Goal: Information Seeking & Learning: Learn about a topic

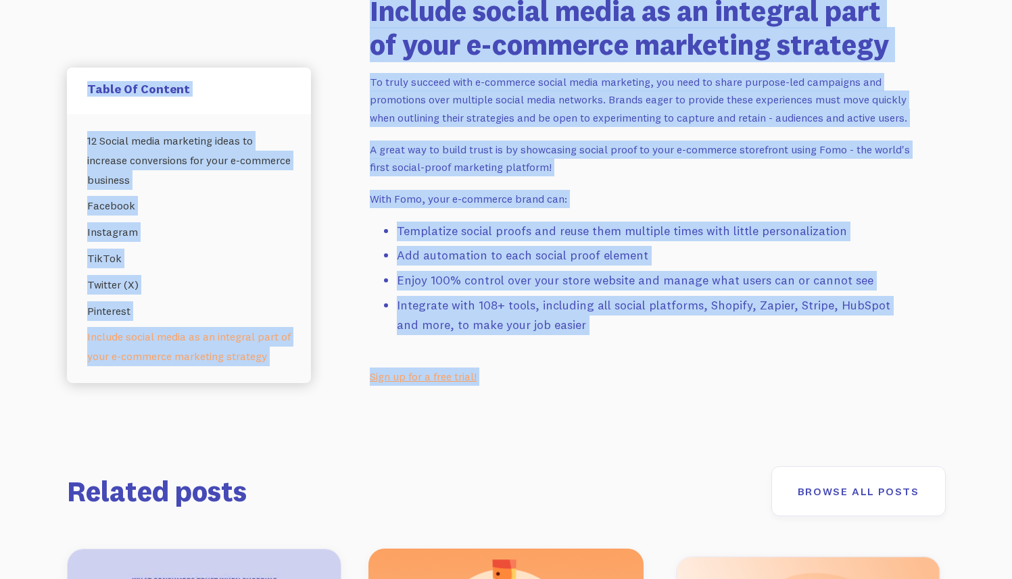
scroll to position [9739, 0]
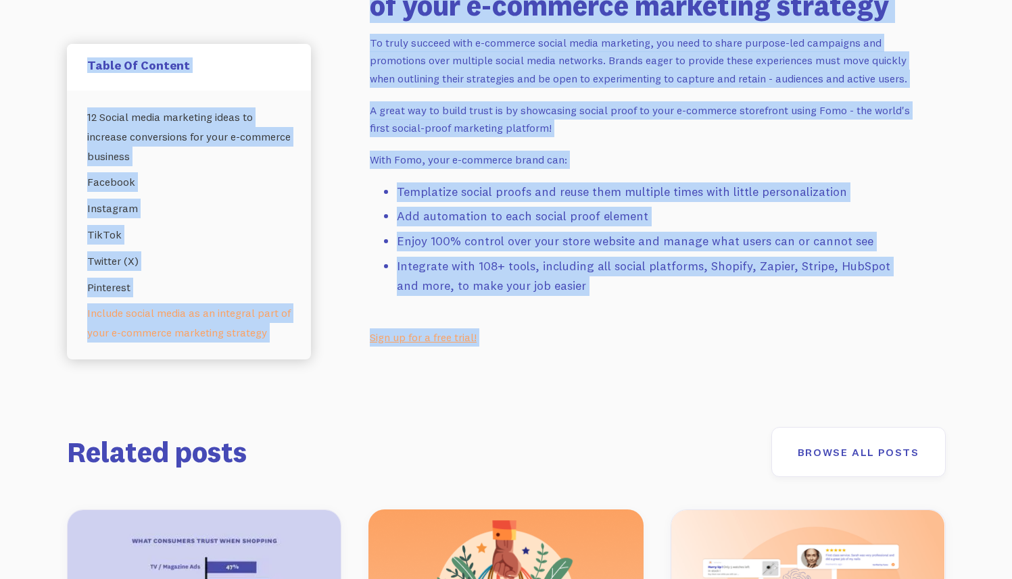
drag, startPoint x: 304, startPoint y: 367, endPoint x: 613, endPoint y: 266, distance: 325.2
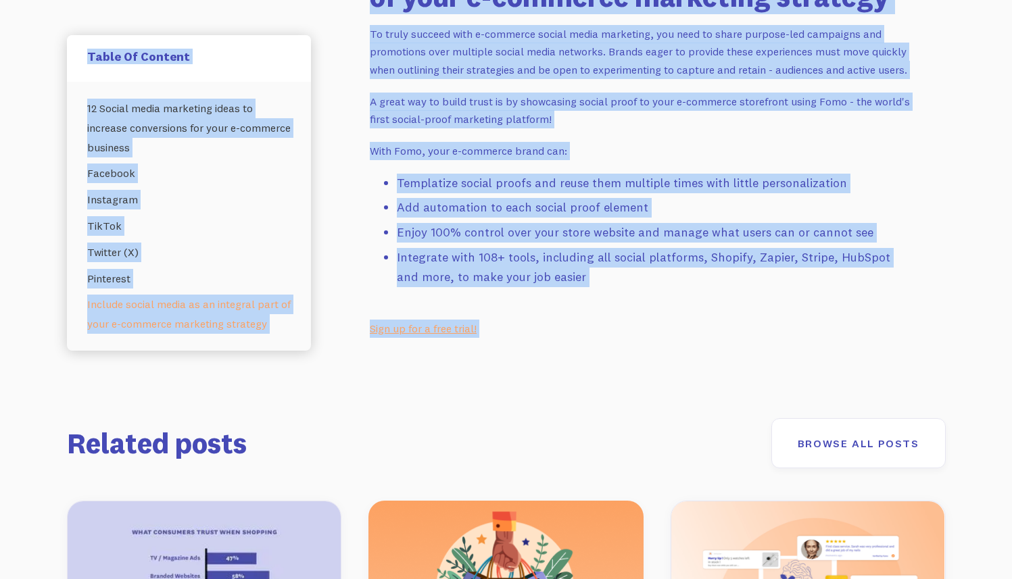
copy div "Loremi Dolor Sitametco Adipiscing eli S-doeiusmo Temporin: 10 Utla et Dolor Mag…"
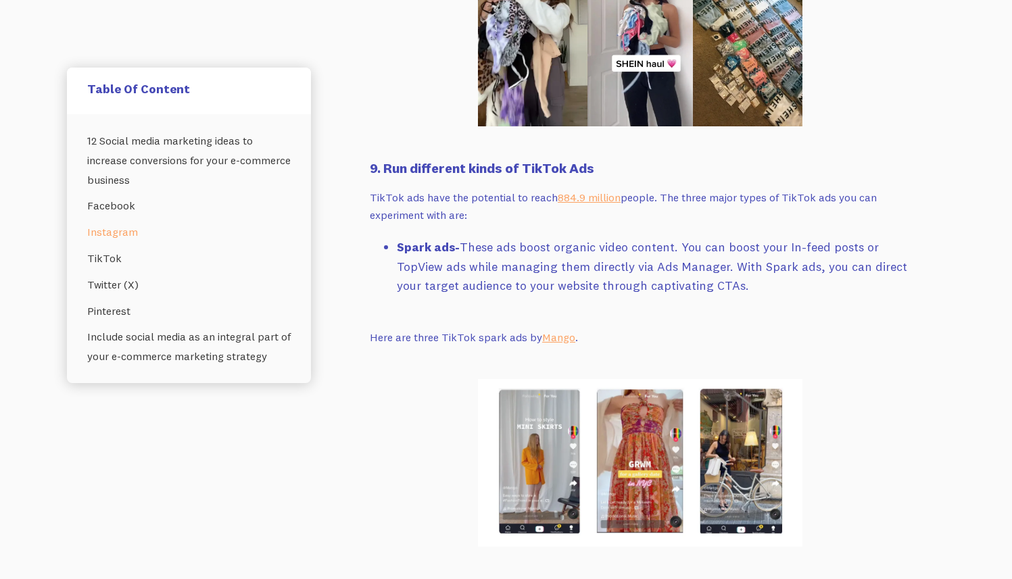
scroll to position [7037, 0]
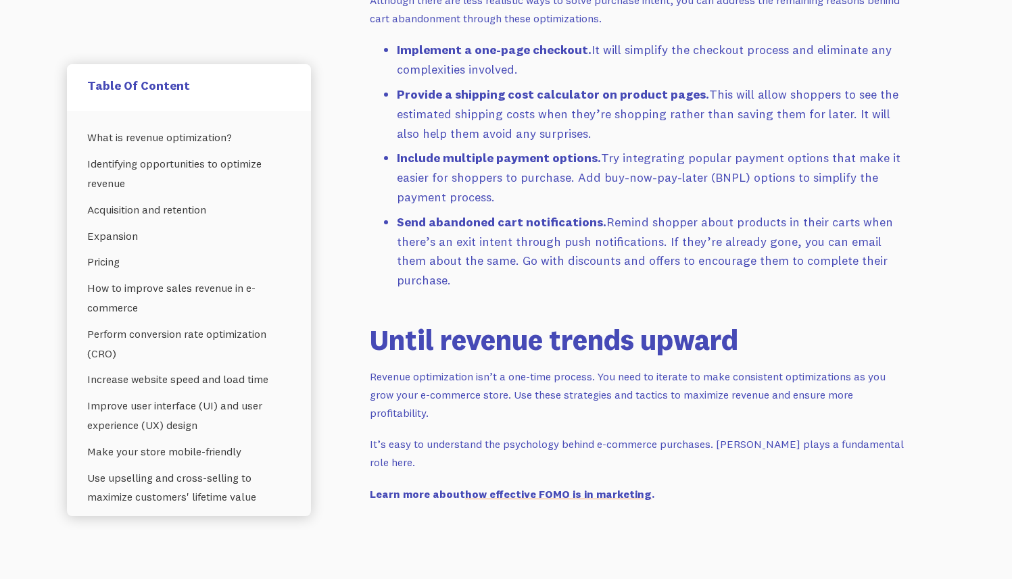
scroll to position [6157, 0]
drag, startPoint x: 193, startPoint y: 143, endPoint x: 914, endPoint y: 197, distance: 722.8
copy div "A Practical Revenue Optimization Guide for E-Commerce Brands Learn revenue opti…"
